Goal: Task Accomplishment & Management: Manage account settings

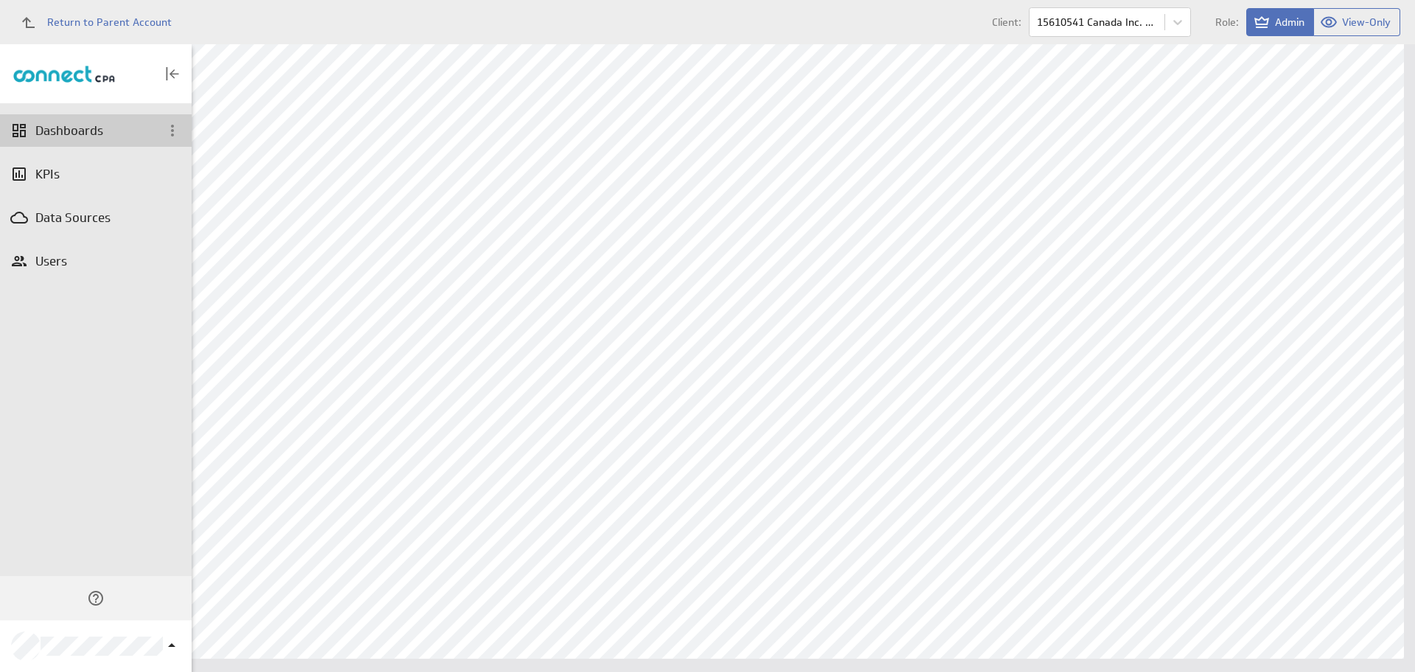
click at [135, 130] on div "Dashboards" at bounding box center [95, 130] width 121 height 16
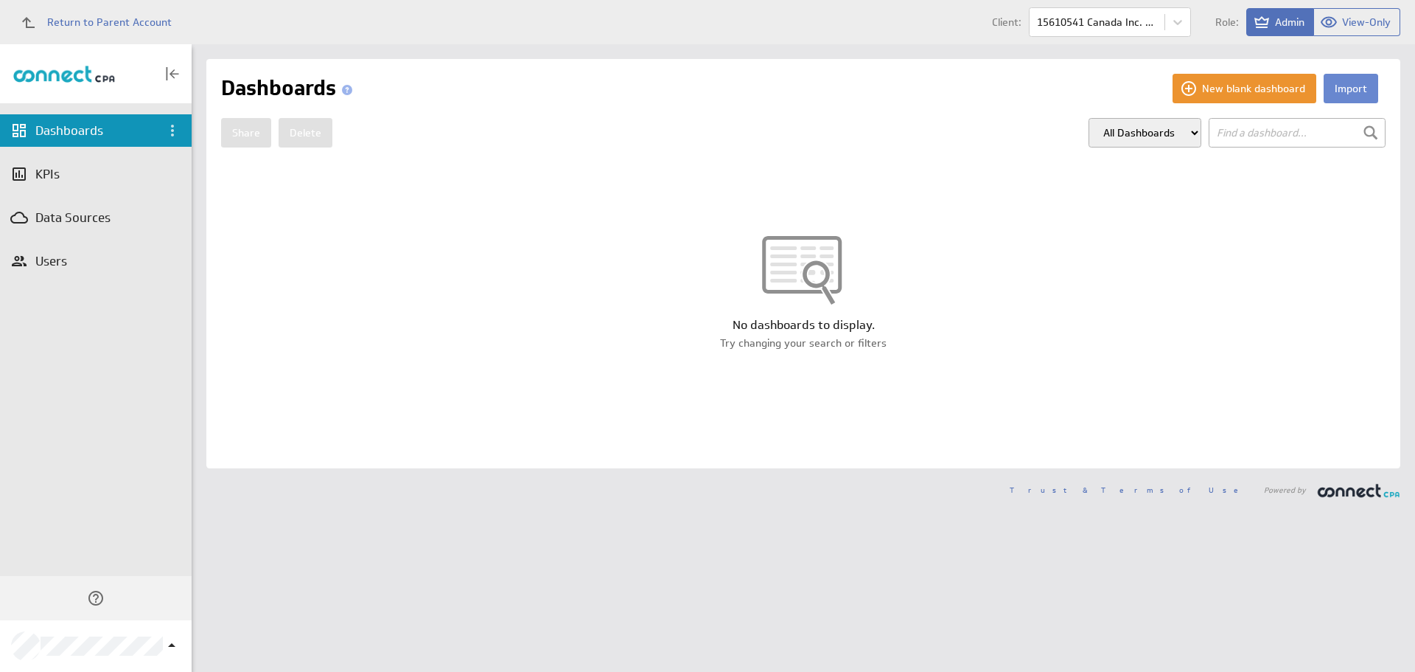
click at [1345, 91] on button "Import" at bounding box center [1351, 88] width 55 height 29
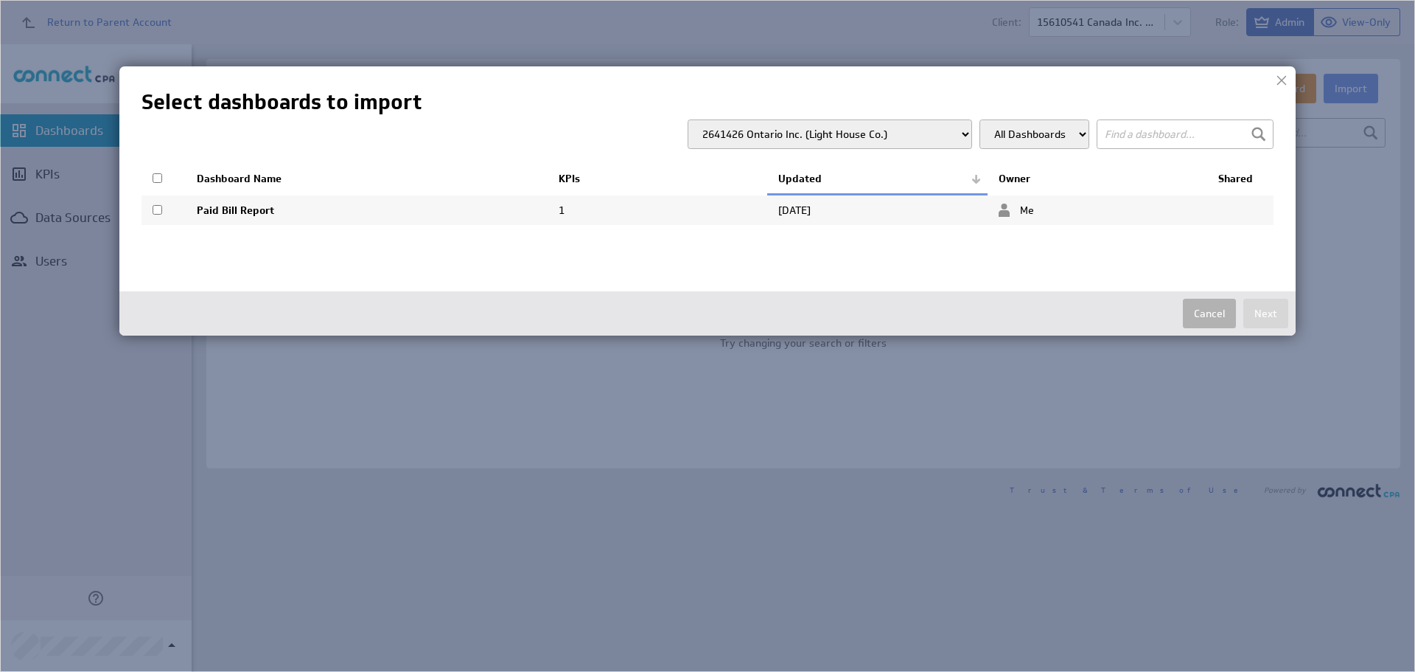
click at [905, 128] on select "2641426 Ontario Inc. (Light House Co.) 2777664 Ontario Inc OA The Idea Hunter 7…" at bounding box center [830, 133] width 285 height 29
click at [696, 119] on select "2641426 Ontario Inc. (Light House Co.) 2777664 Ontario Inc OA The Idea Hunter 7…" at bounding box center [830, 133] width 285 height 29
click at [159, 176] on input "checkbox" at bounding box center [158, 178] width 10 height 10
checkbox input "true"
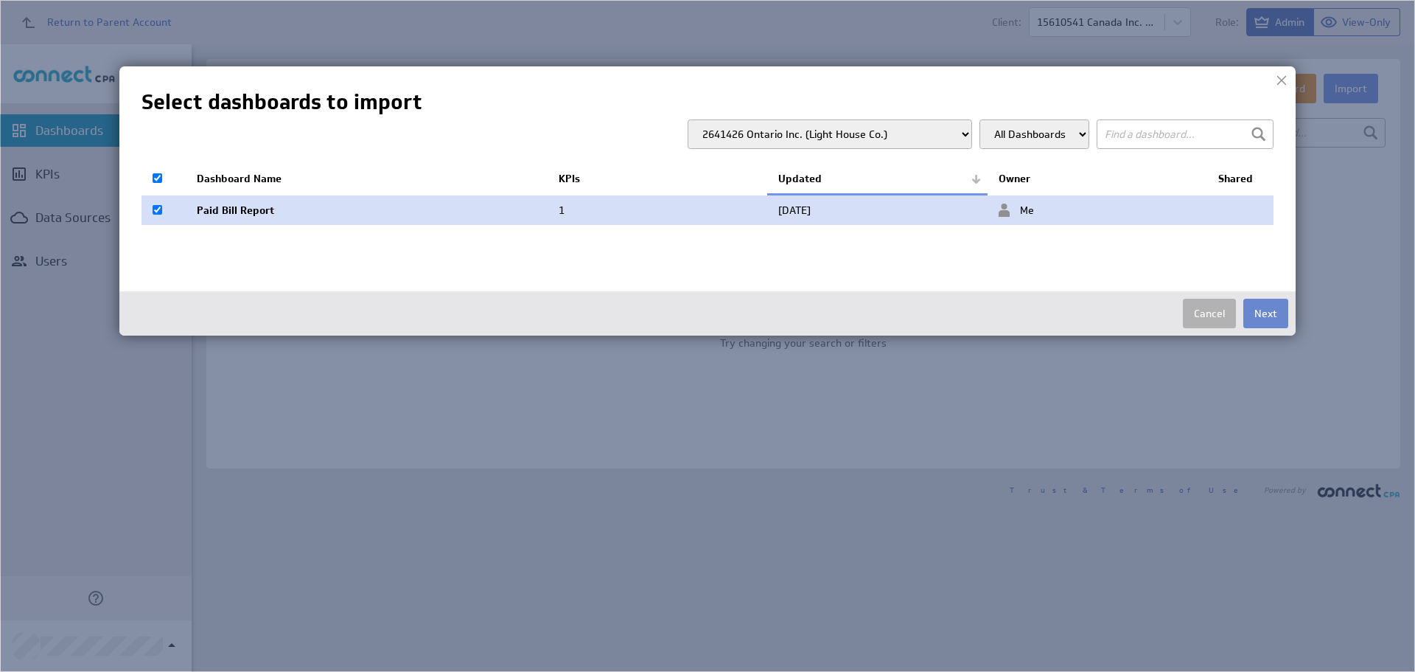
click at [1262, 312] on button "Next" at bounding box center [1266, 313] width 45 height 29
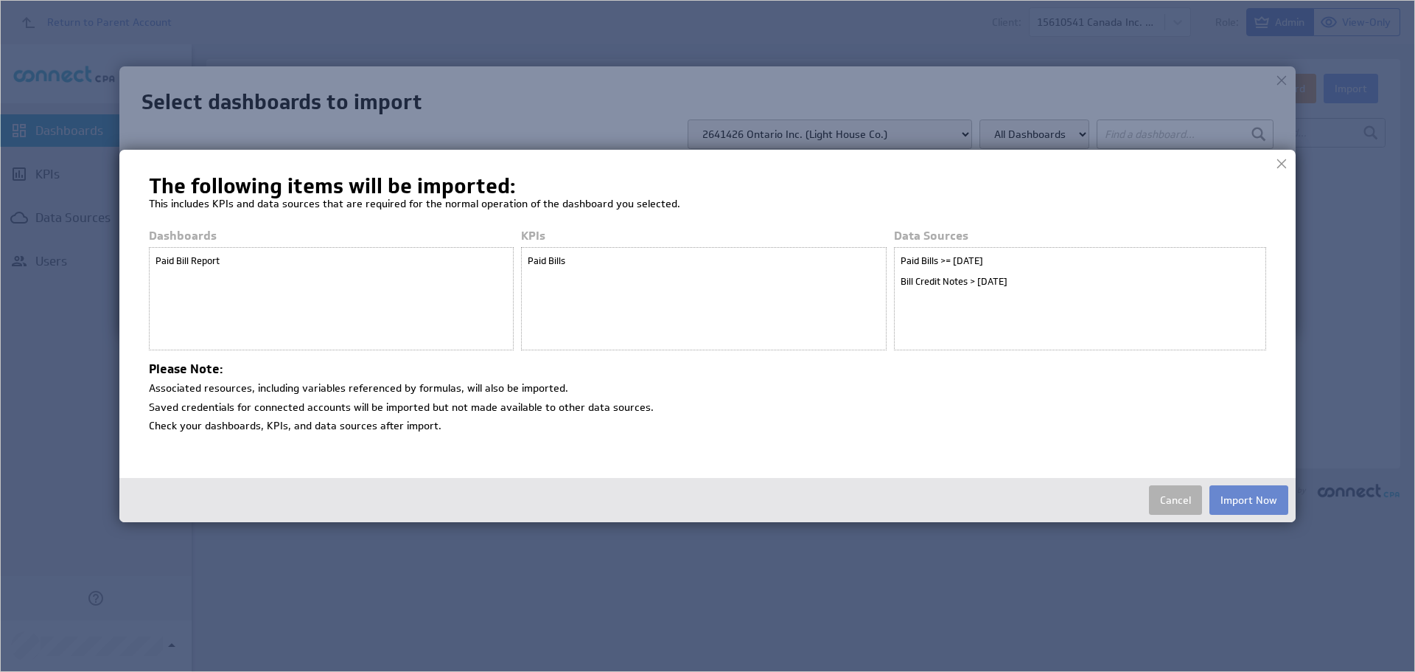
click at [1255, 508] on button "Import Now" at bounding box center [1249, 499] width 79 height 29
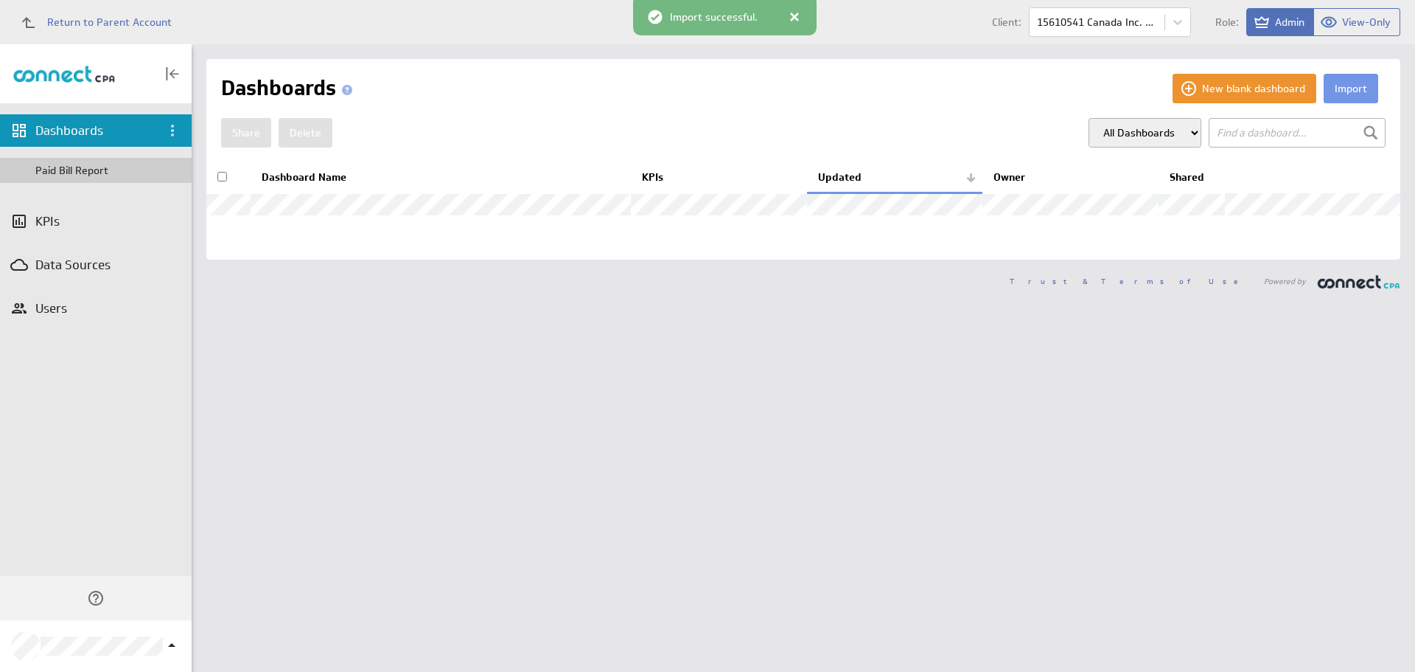
click at [78, 171] on div "Paid Bill Report" at bounding box center [109, 170] width 149 height 13
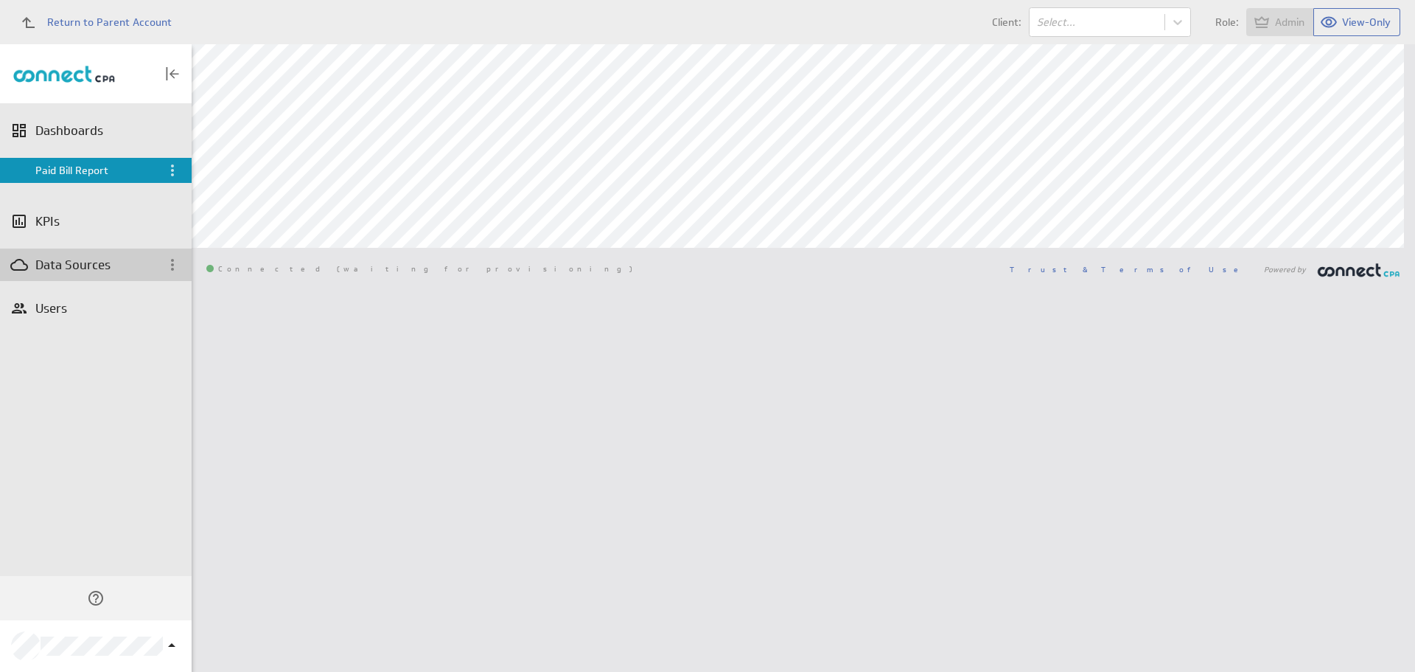
click at [107, 262] on div "Data Sources" at bounding box center [95, 265] width 121 height 16
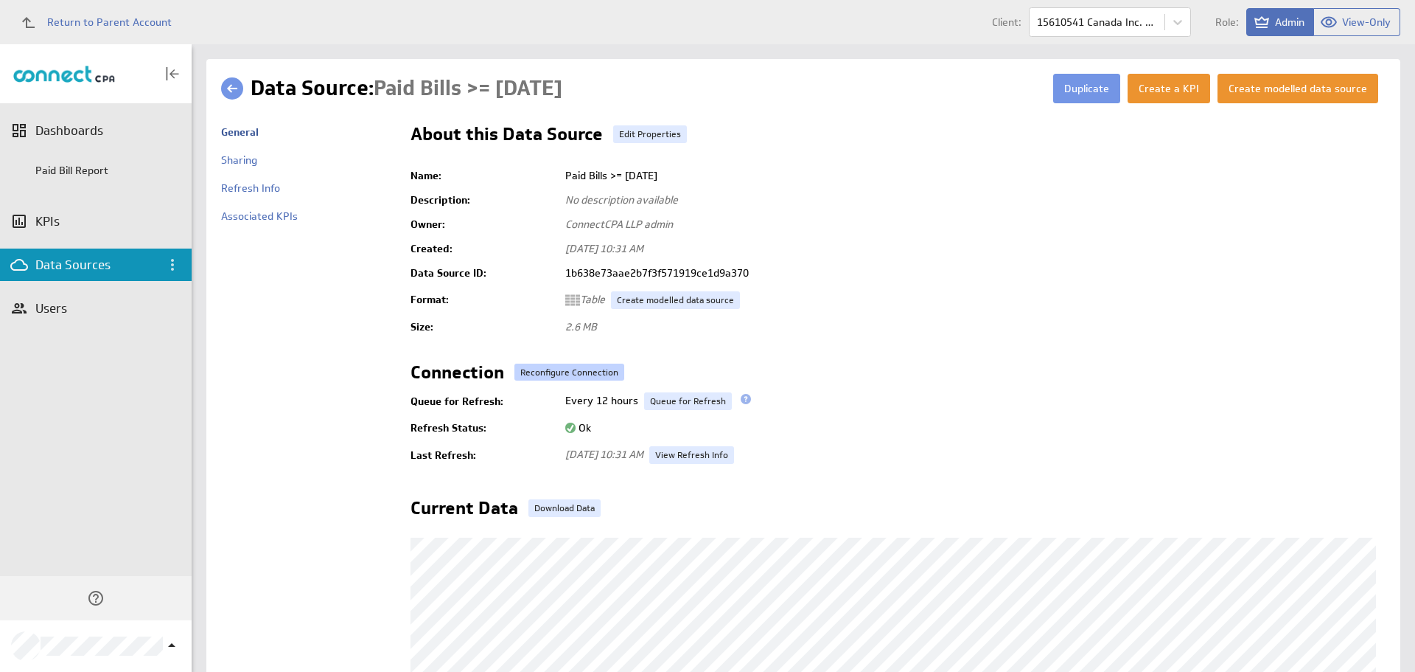
click at [569, 369] on button "Reconfigure Connection" at bounding box center [570, 371] width 110 height 17
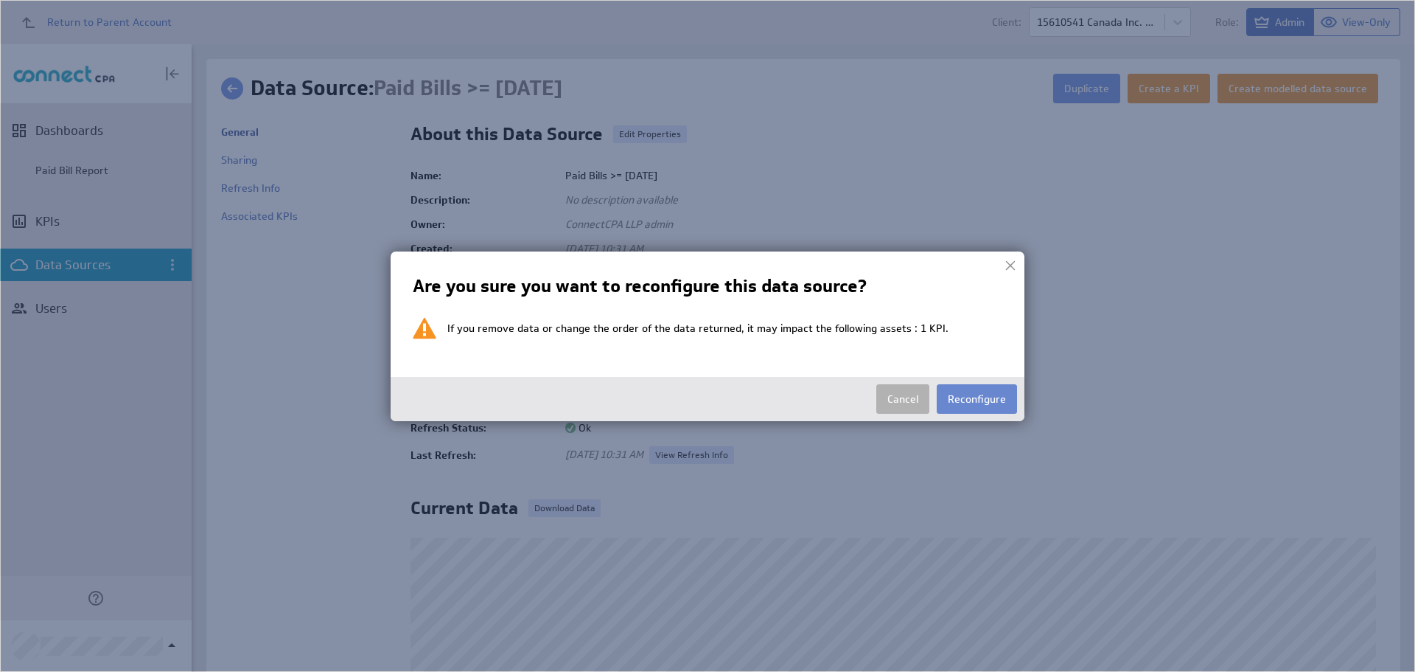
click at [955, 391] on button "Reconfigure" at bounding box center [977, 398] width 80 height 29
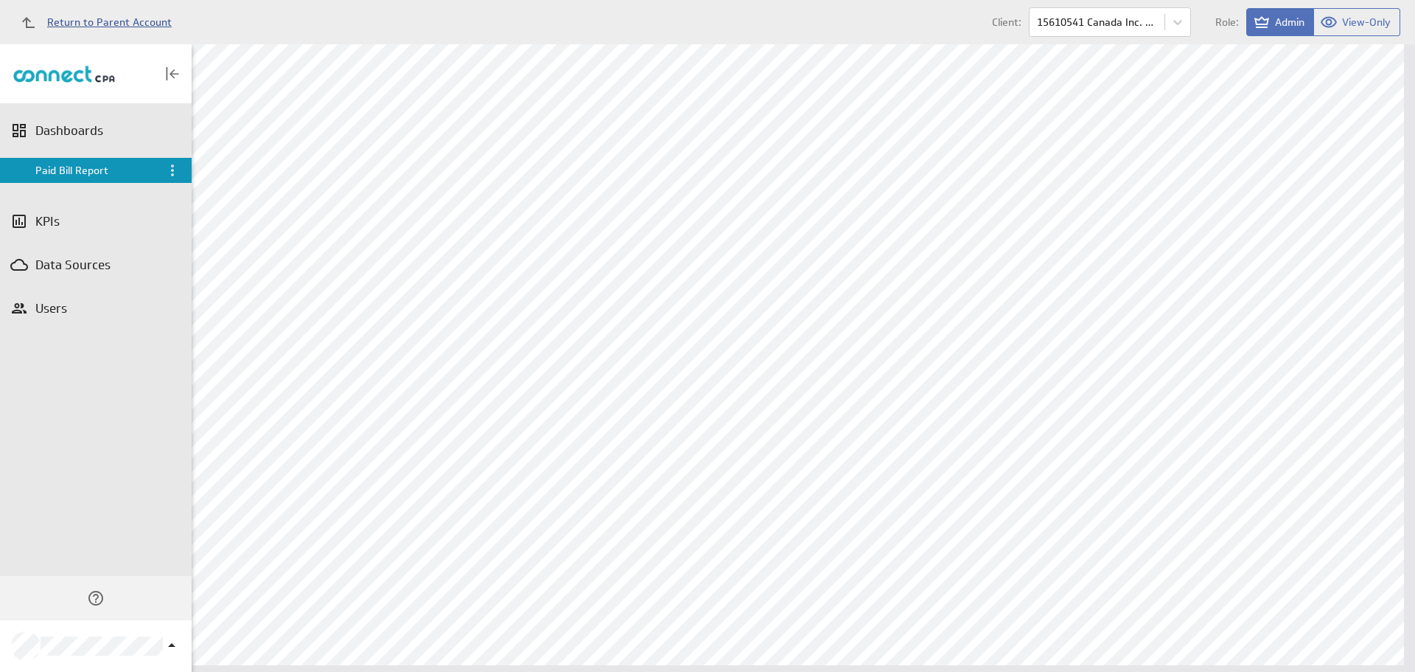
click at [102, 27] on span "Return to Parent Account" at bounding box center [109, 22] width 125 height 10
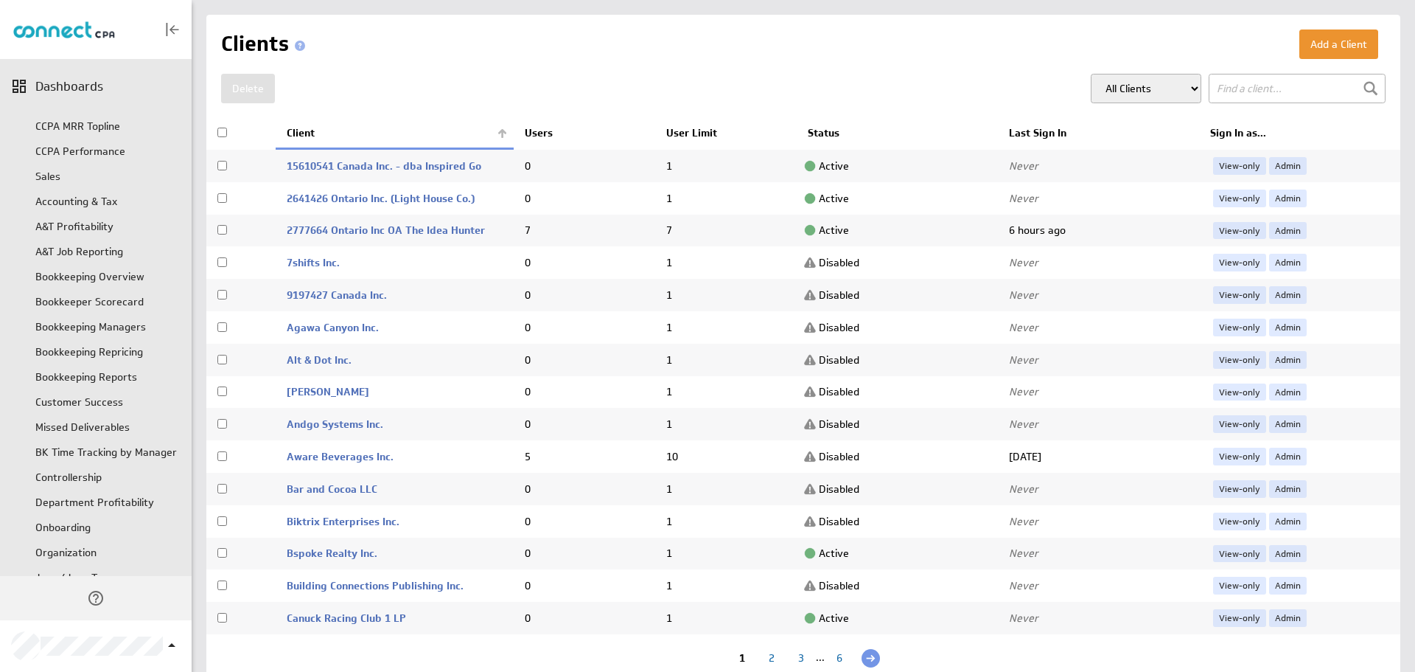
scroll to position [324, 0]
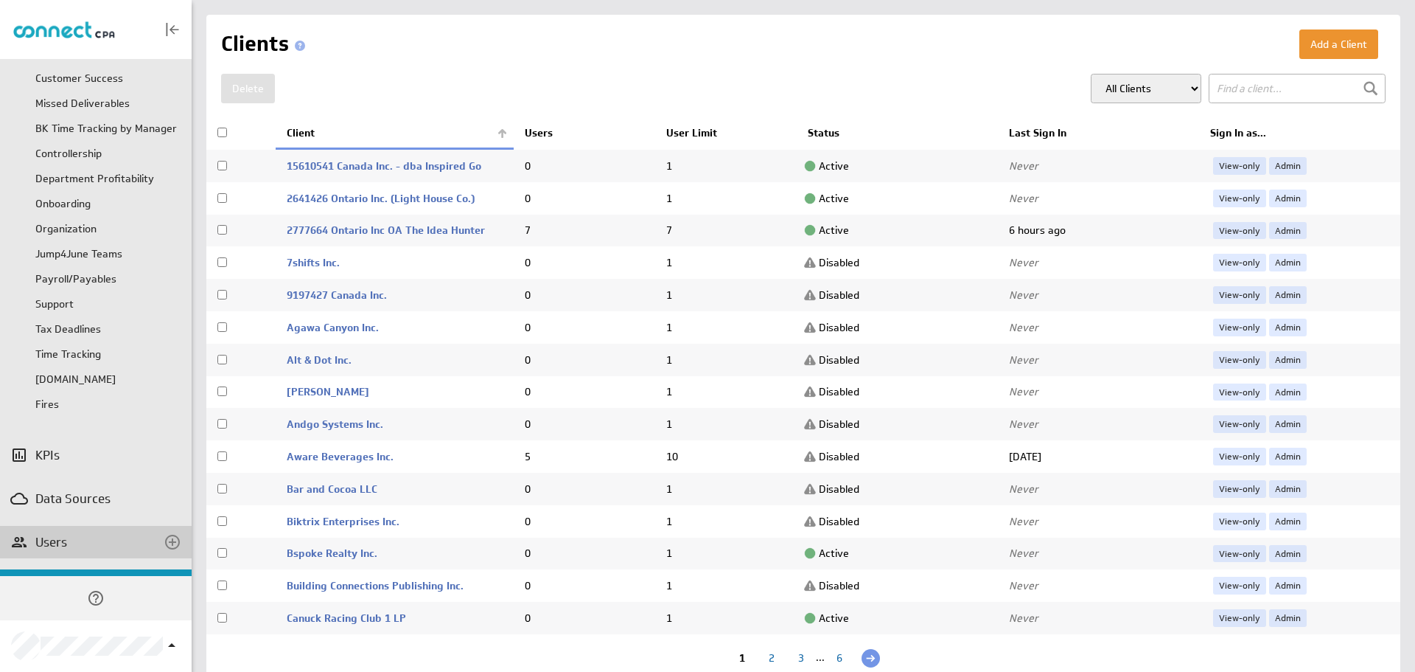
click at [72, 534] on div "Users" at bounding box center [95, 542] width 121 height 16
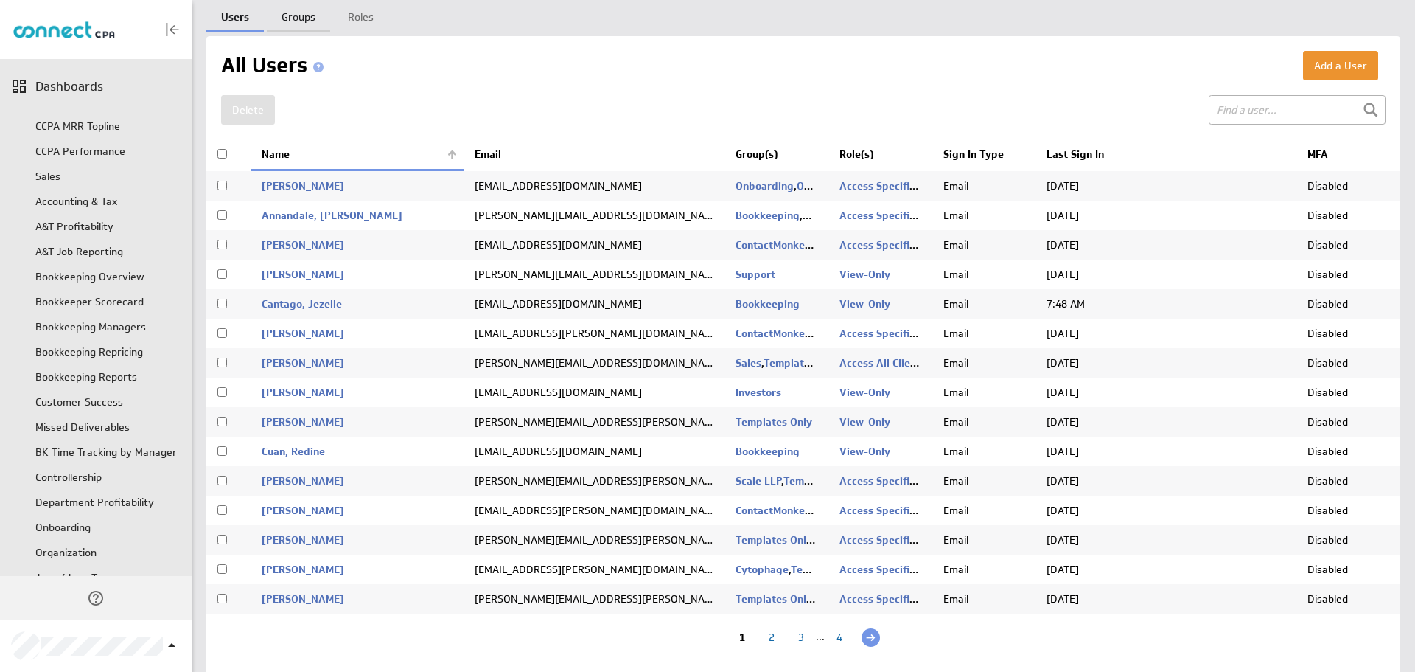
click at [291, 21] on link "Groups" at bounding box center [298, 14] width 63 height 29
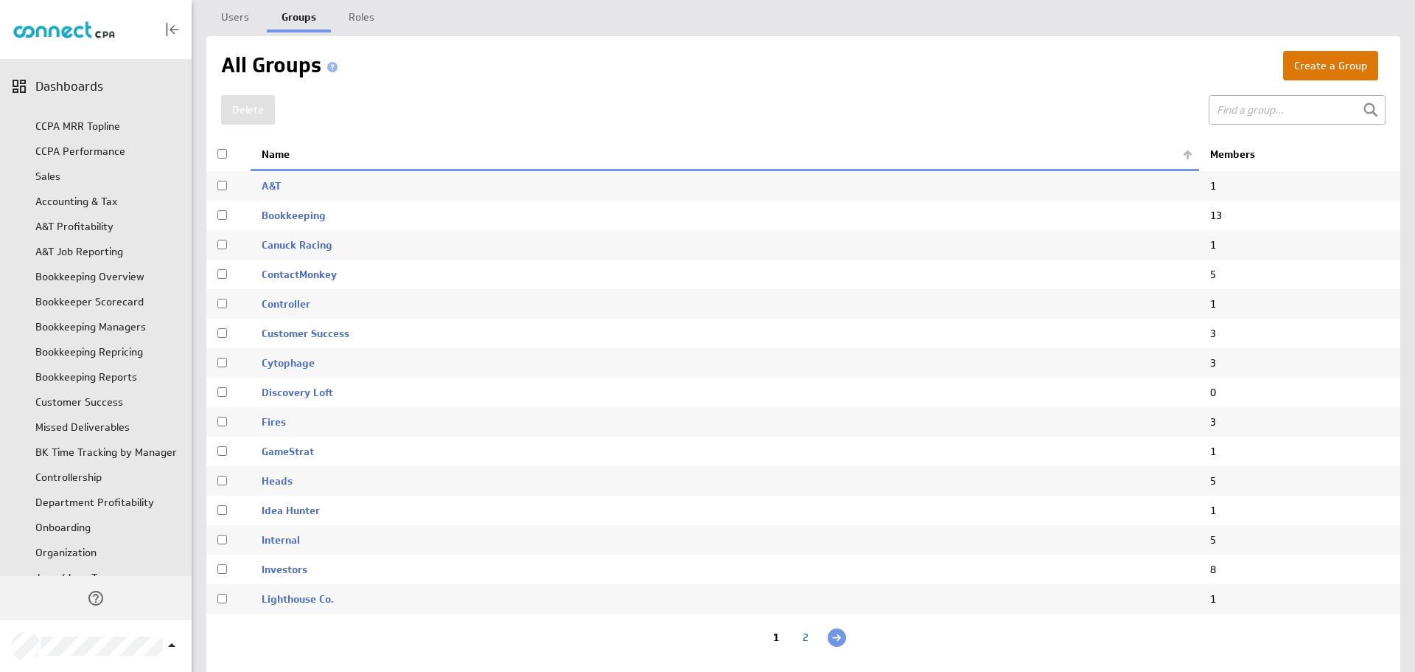
click at [1332, 69] on button "Create a Group" at bounding box center [1330, 65] width 95 height 29
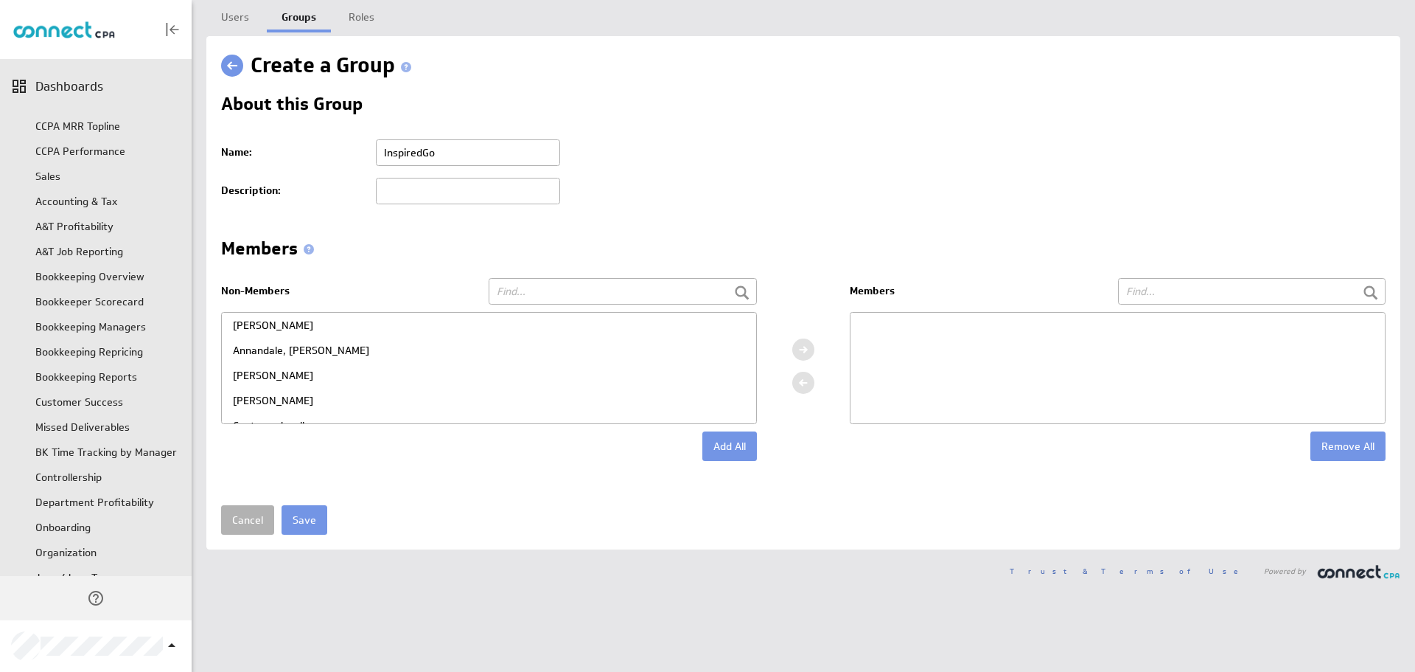
type input "InspiredGo"
click at [530, 304] on input "text" at bounding box center [623, 291] width 268 height 27
type input "daw"
click at [310, 338] on div "Foster-James, Dawn" at bounding box center [489, 325] width 534 height 25
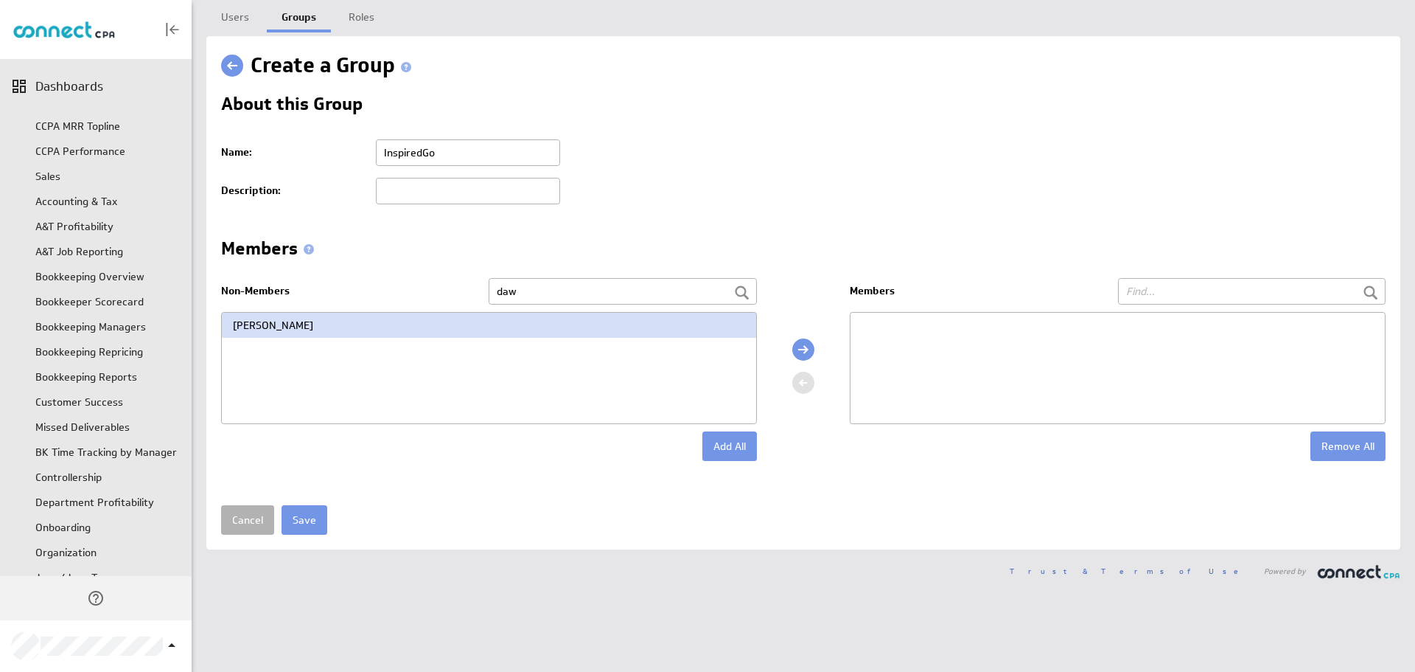
click at [800, 360] on div at bounding box center [803, 349] width 22 height 22
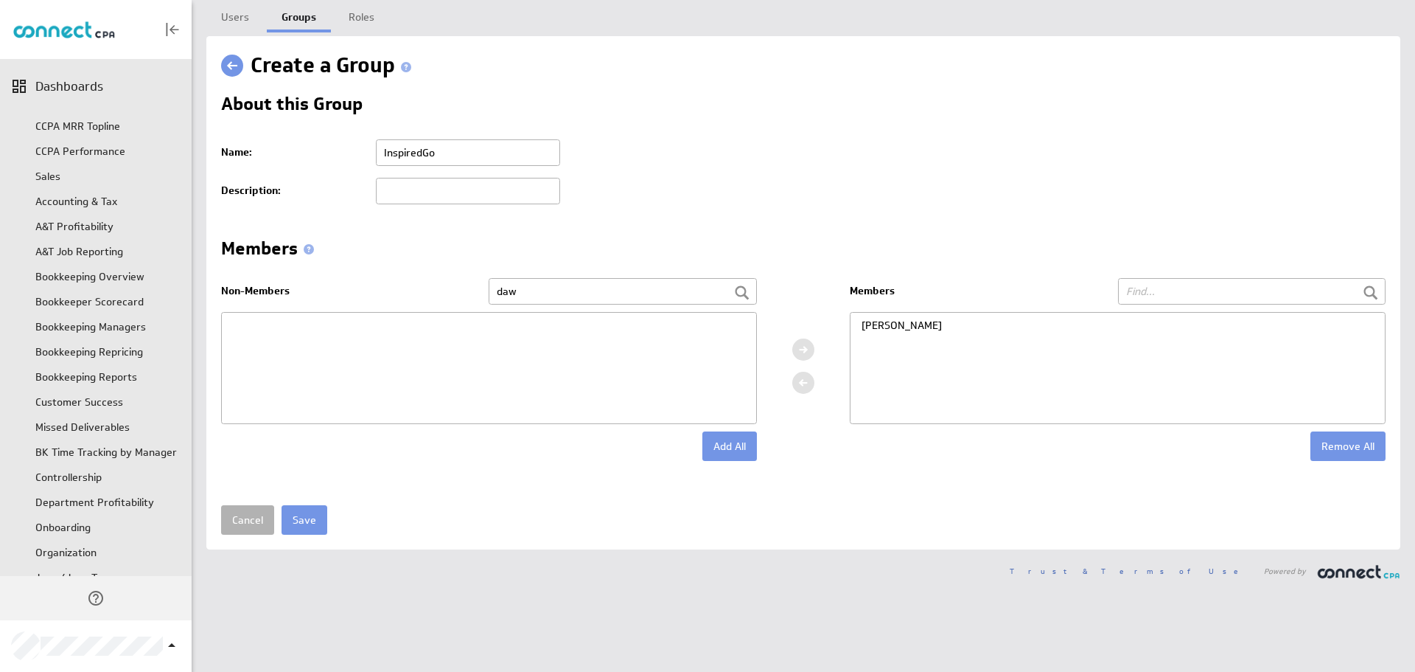
click at [280, 532] on div "Cancel Save" at bounding box center [803, 519] width 1165 height 29
click at [308, 517] on input "Save" at bounding box center [305, 519] width 46 height 29
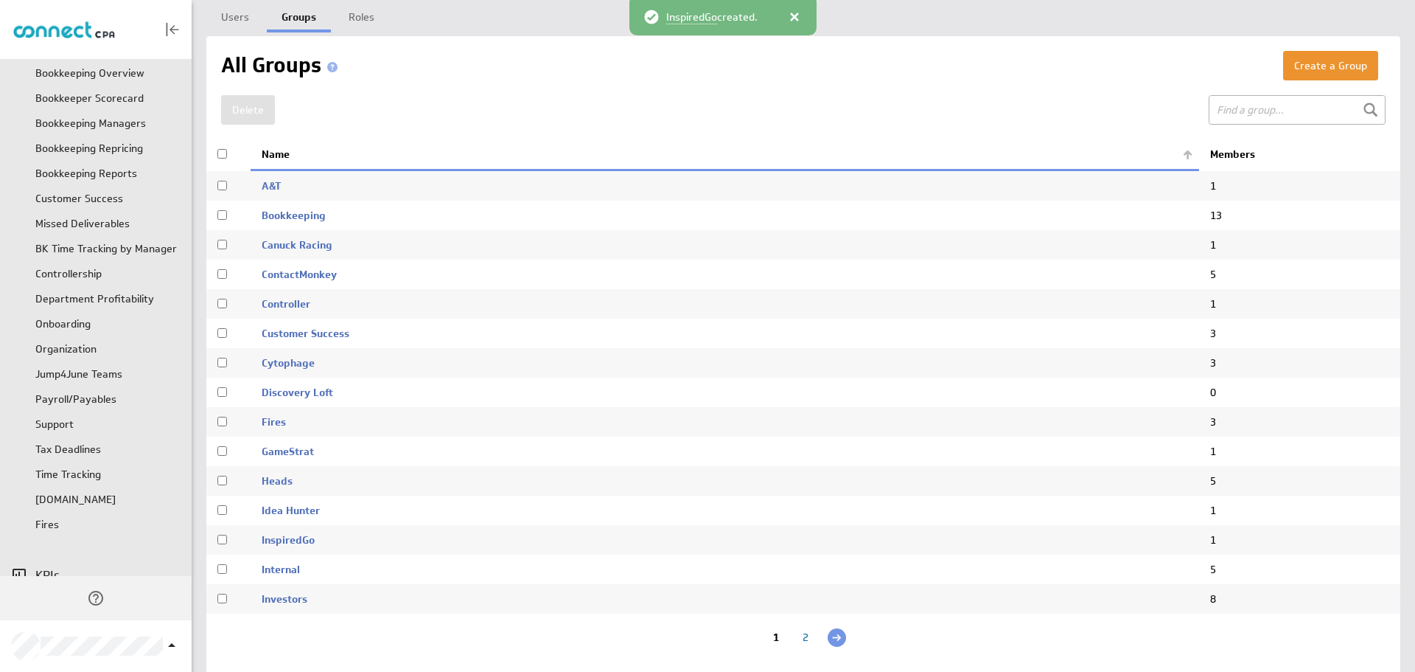
scroll to position [324, 0]
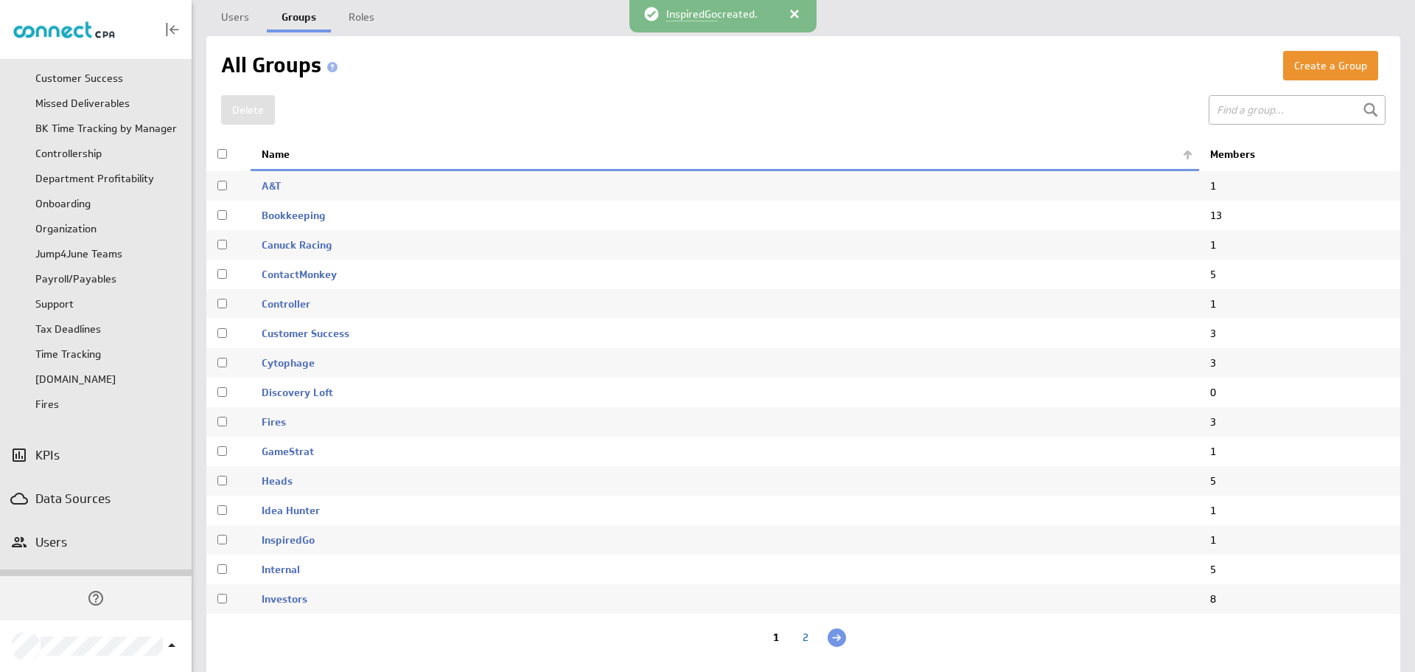
click at [98, 569] on div "Clients" at bounding box center [96, 585] width 192 height 32
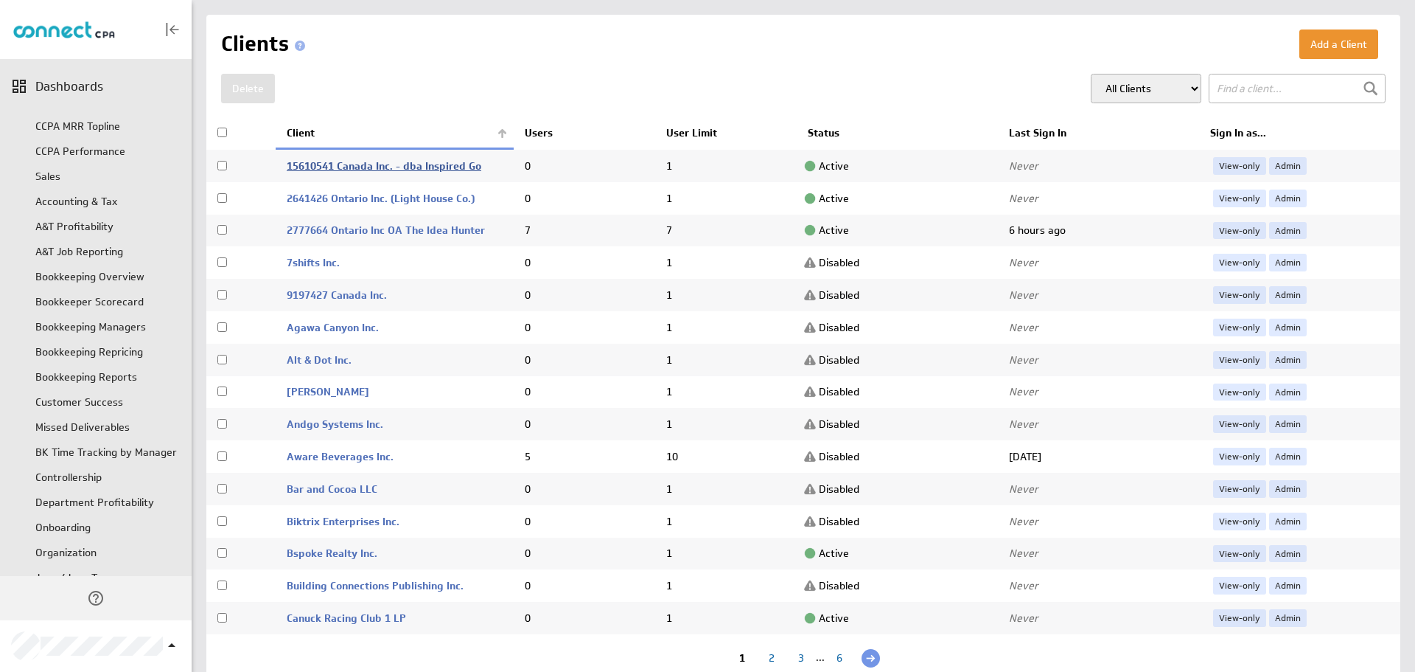
click at [372, 163] on link "15610541 Canada Inc. - dba Inspired Go" at bounding box center [384, 165] width 195 height 13
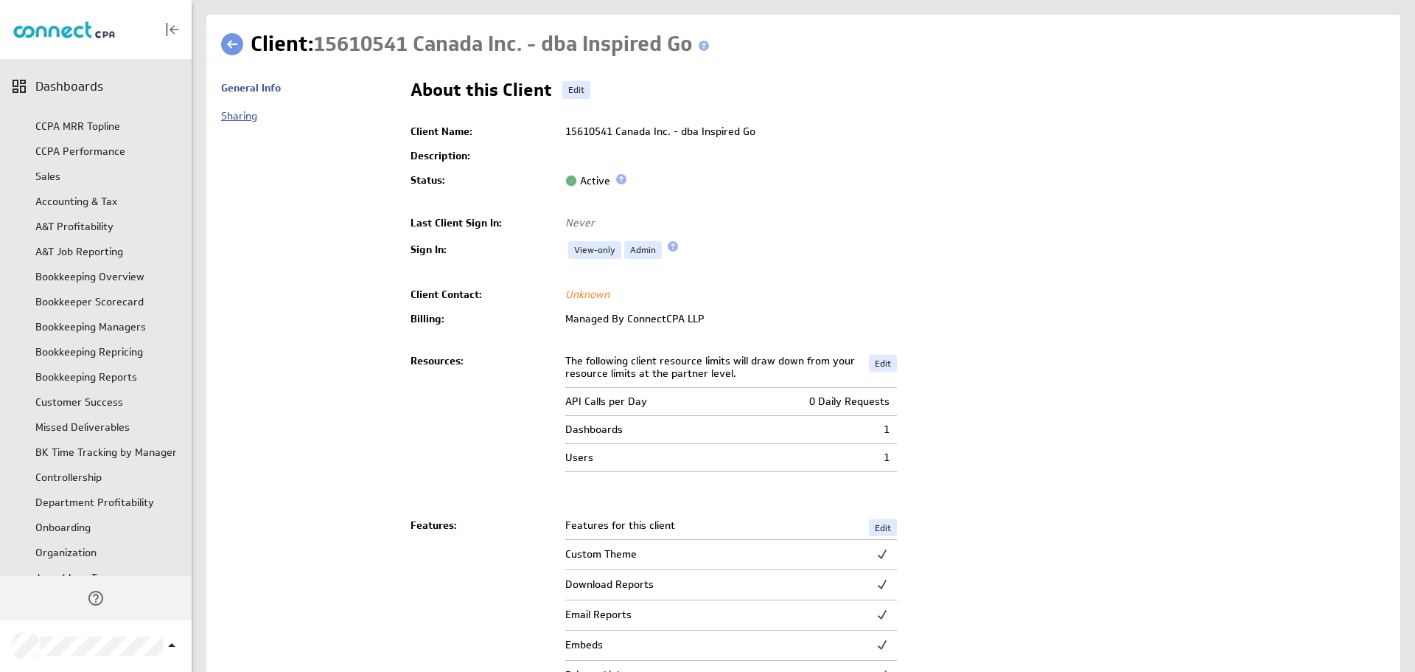
click at [254, 114] on link "Sharing" at bounding box center [239, 115] width 36 height 13
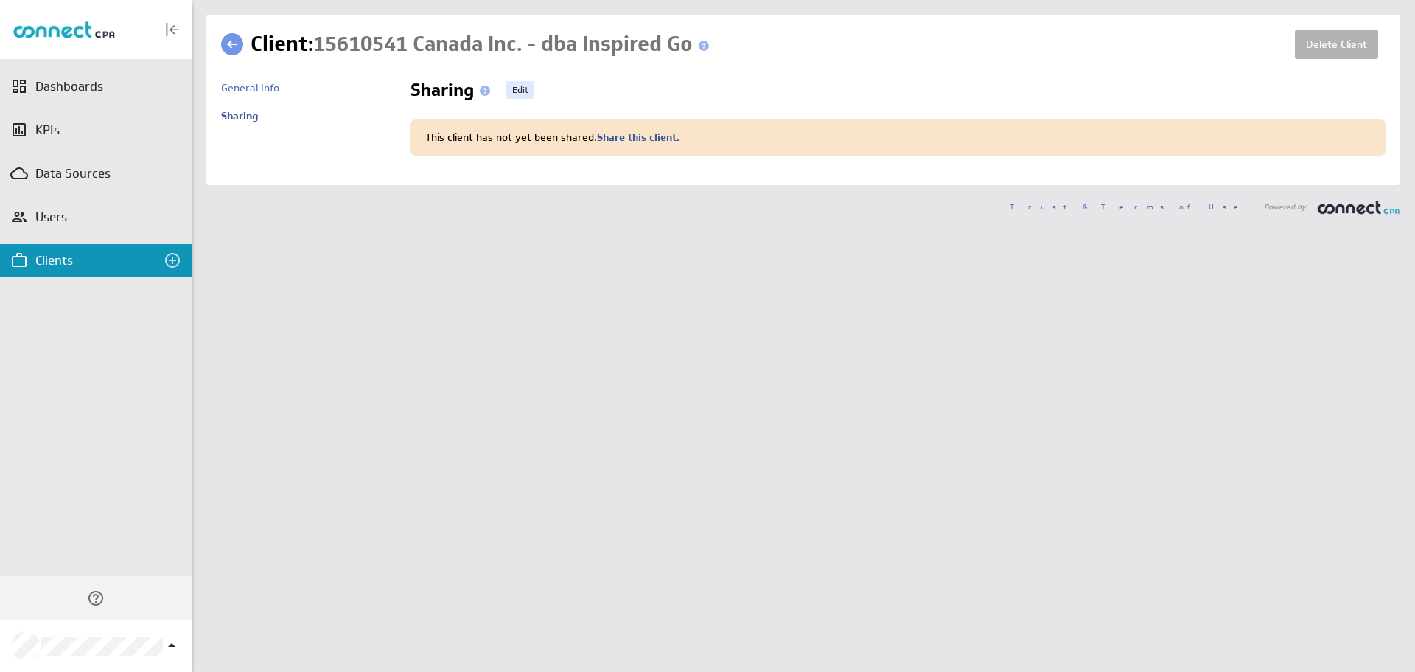
click at [602, 142] on link "Share this client." at bounding box center [638, 136] width 83 height 13
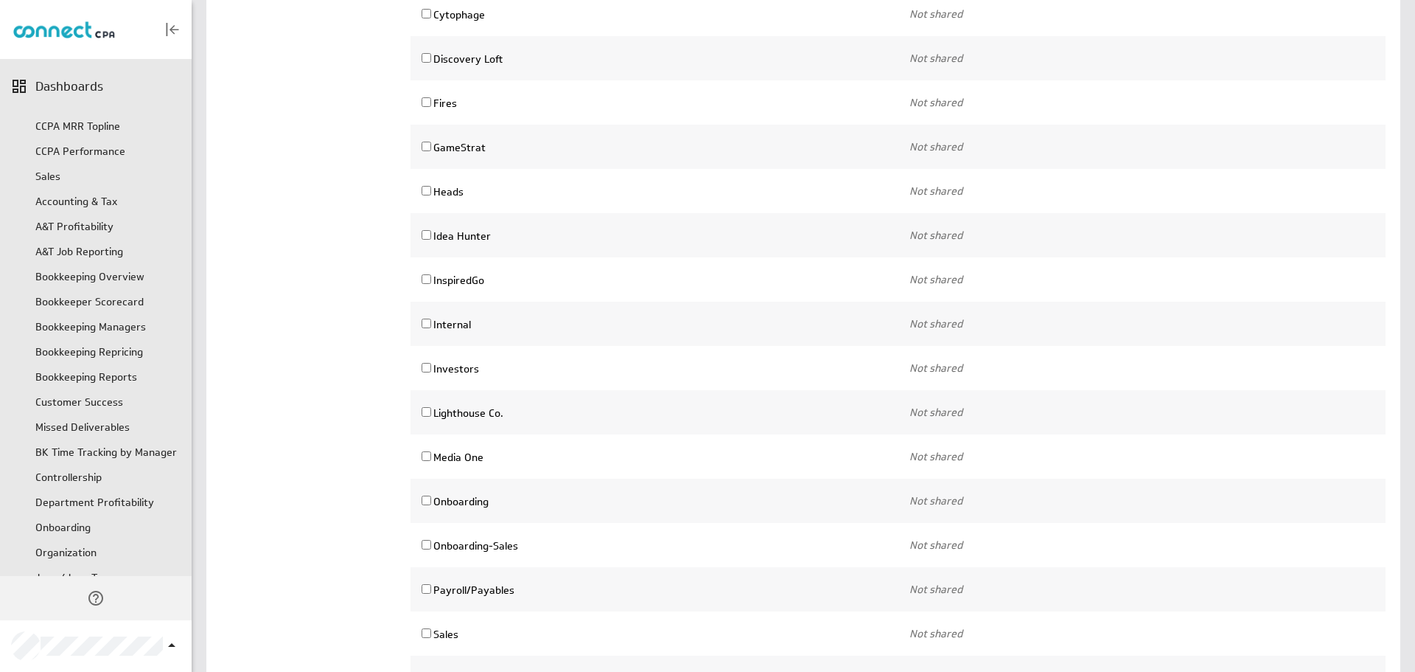
scroll to position [525, 0]
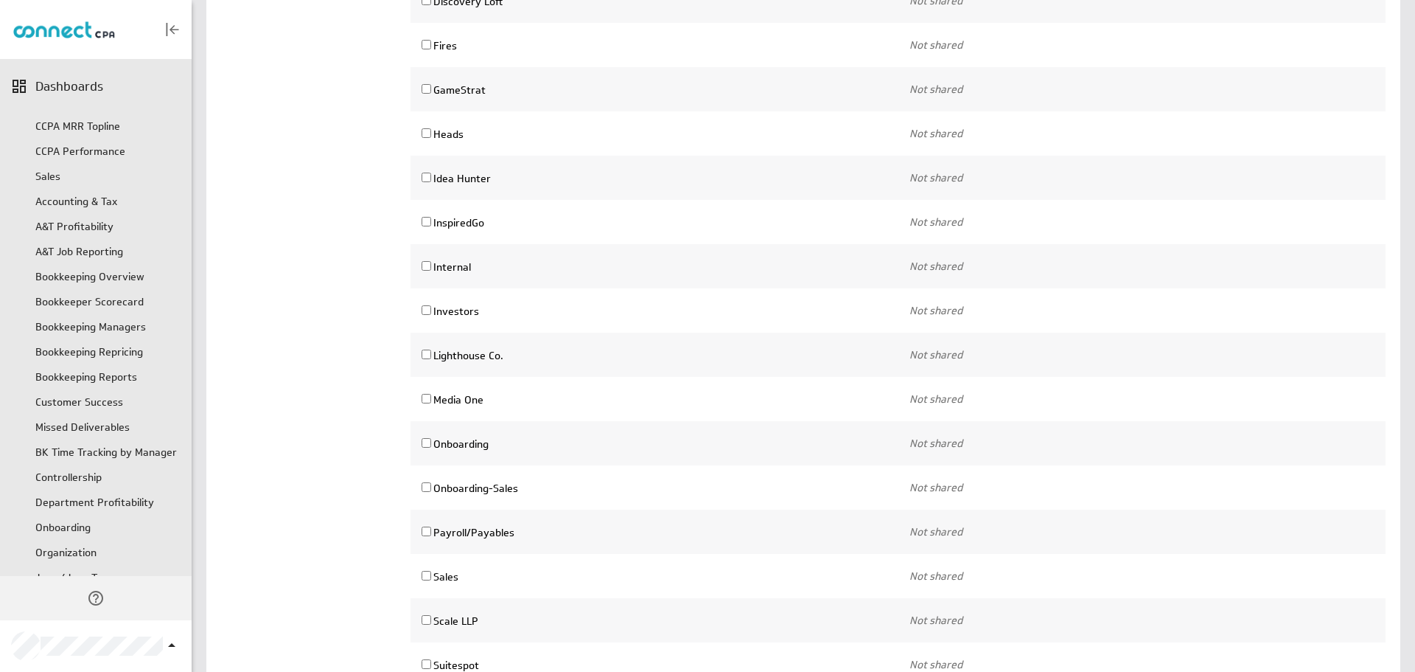
click at [425, 217] on input "InspiredGo" at bounding box center [427, 222] width 10 height 10
checkbox input "true"
click at [1042, 229] on select "Sign in as view-only Sign in as admin Sign in as admin and edit client settings…" at bounding box center [1022, 221] width 225 height 25
select select "c32bf59a1066ccae4bfa131ef37b307a:use,edit"
click at [910, 209] on select "Sign in as view-only Sign in as admin Sign in as admin and edit client settings…" at bounding box center [1022, 221] width 225 height 25
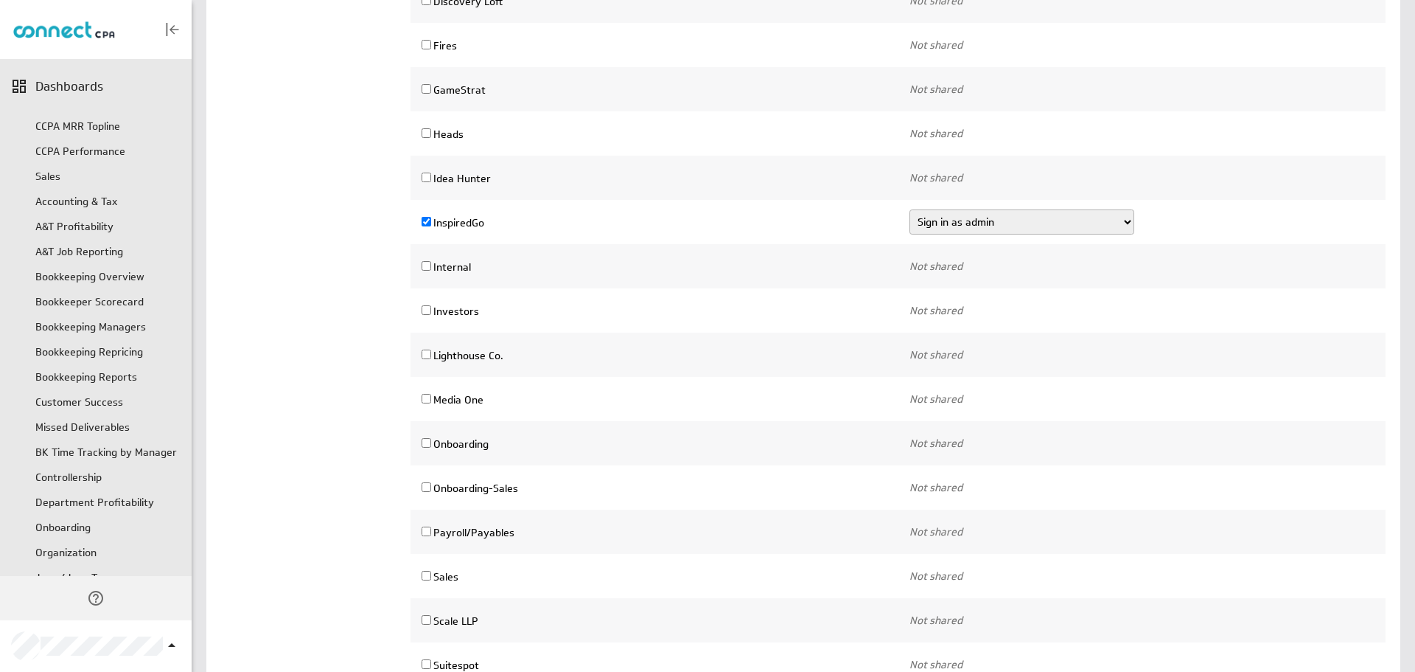
scroll to position [952, 0]
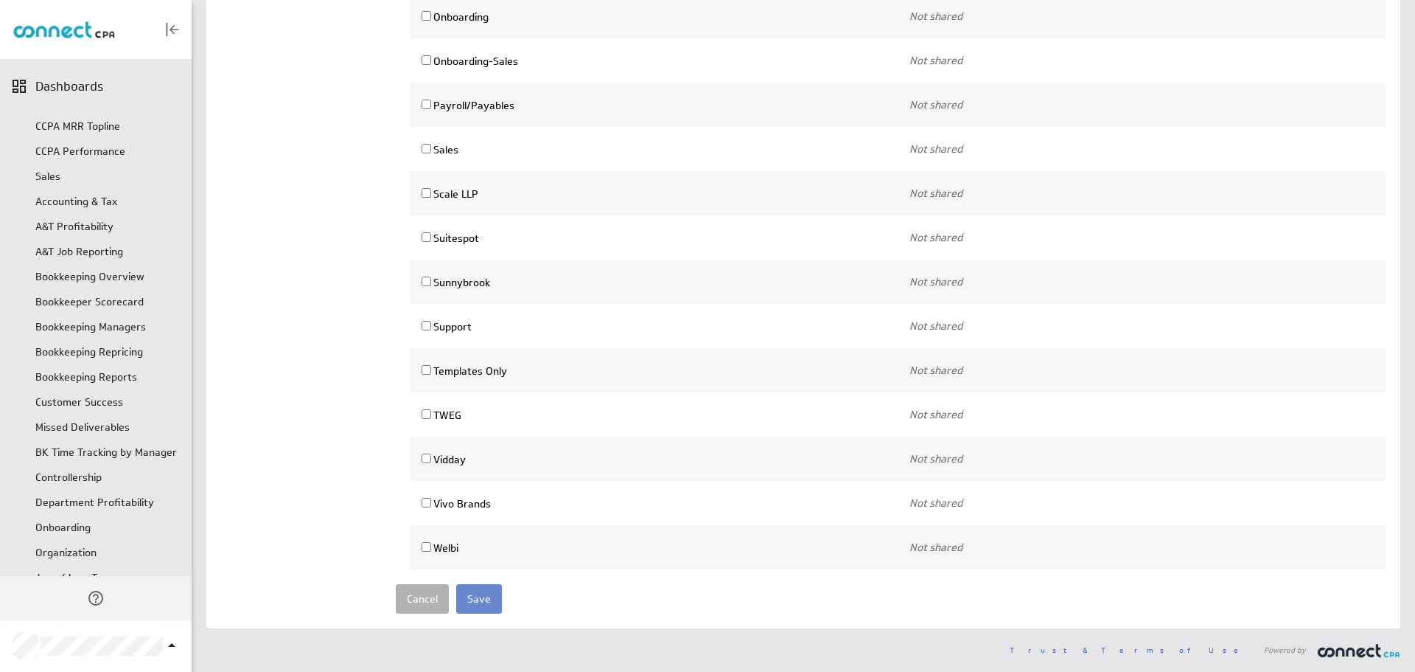
click at [476, 588] on input "Save" at bounding box center [479, 598] width 46 height 29
